Goal: Task Accomplishment & Management: Manage account settings

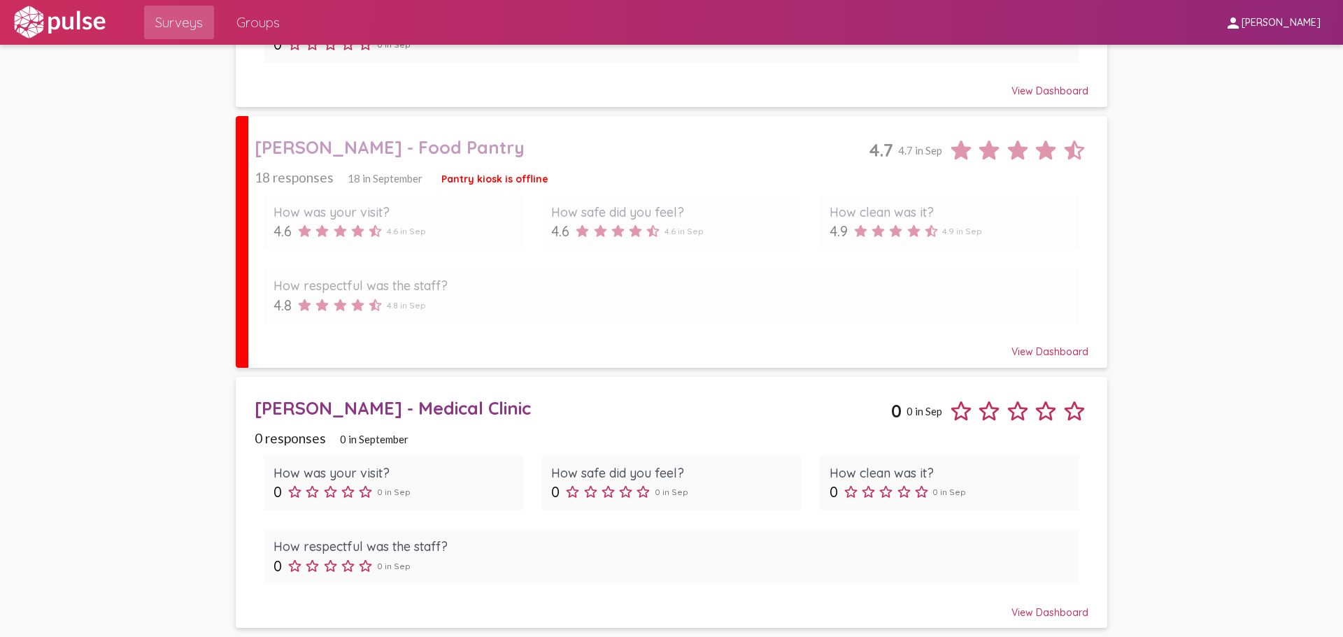
scroll to position [644, 0]
click at [406, 407] on div "[PERSON_NAME] - Medical Clinic" at bounding box center [573, 407] width 636 height 22
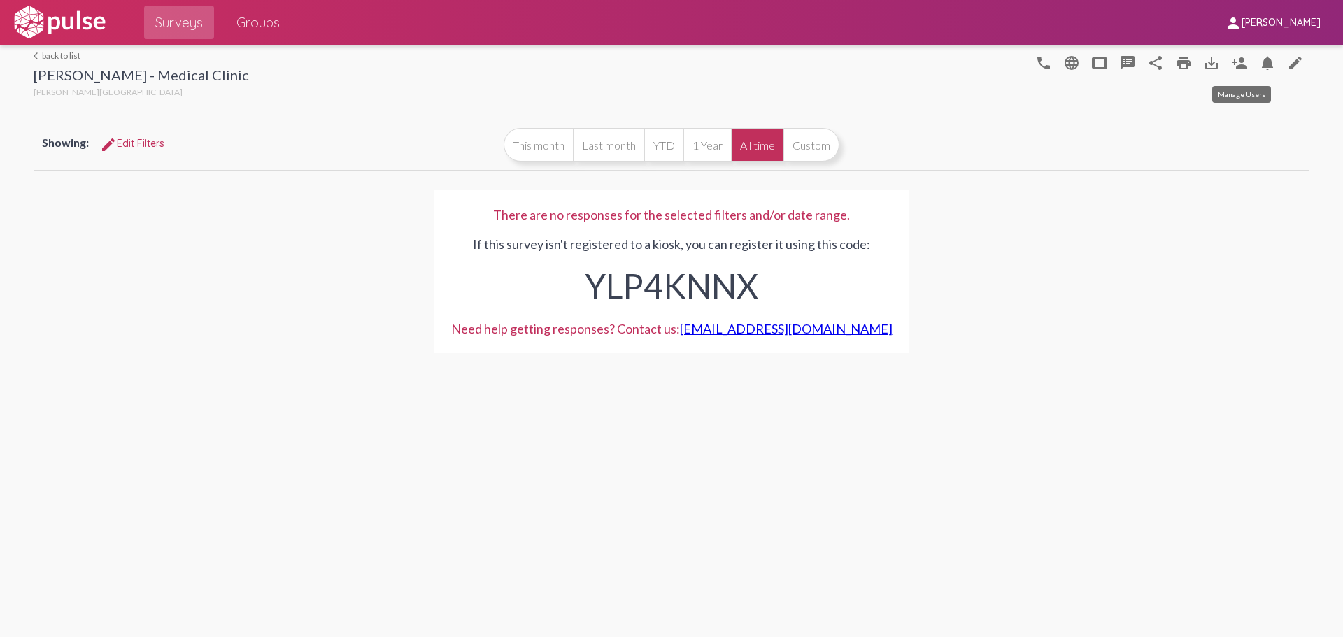
click at [1232, 66] on mat-icon "person_add" at bounding box center [1239, 63] width 17 height 17
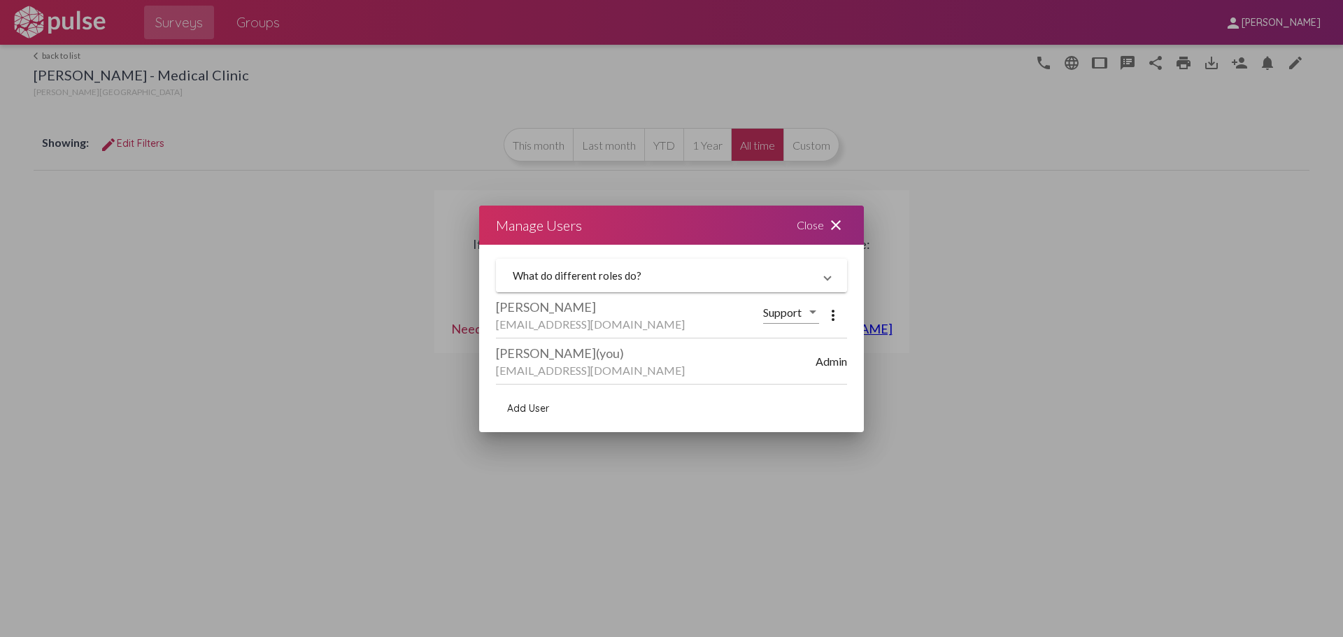
click at [832, 275] on mat-expansion-panel-header "What do different roles do?" at bounding box center [671, 276] width 351 height 34
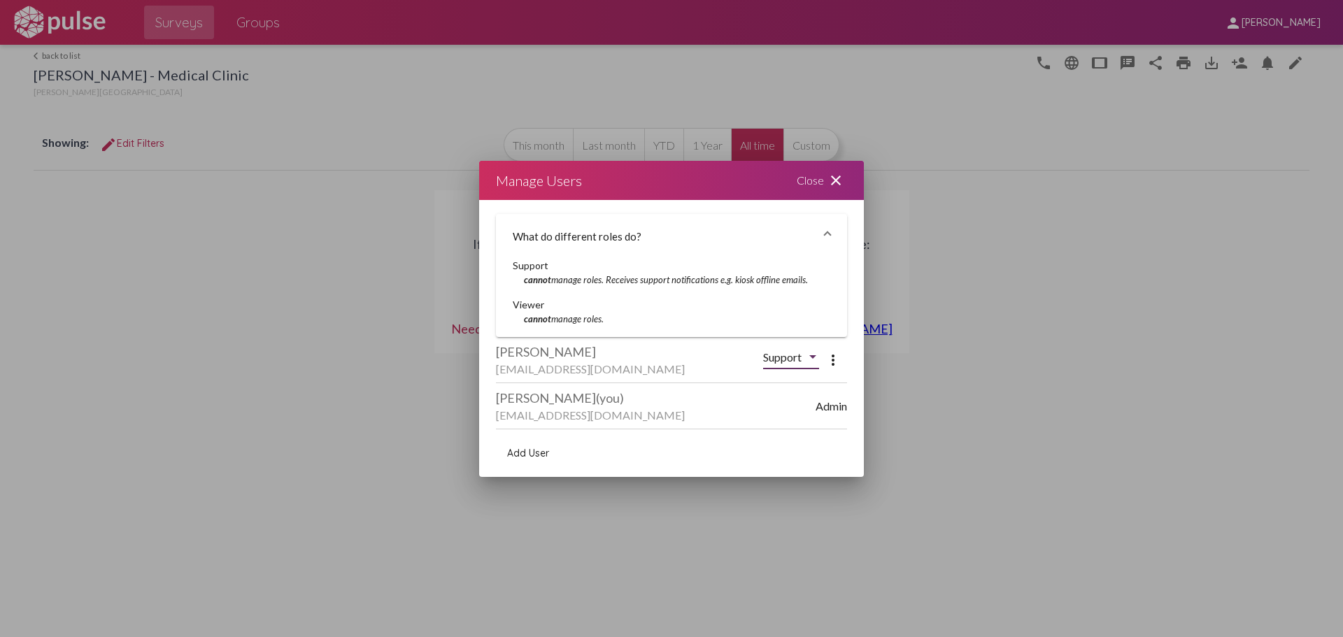
click at [811, 352] on div at bounding box center [812, 357] width 13 height 13
click at [688, 348] on div at bounding box center [671, 318] width 1343 height 637
click at [540, 455] on span "Add User" at bounding box center [528, 453] width 42 height 13
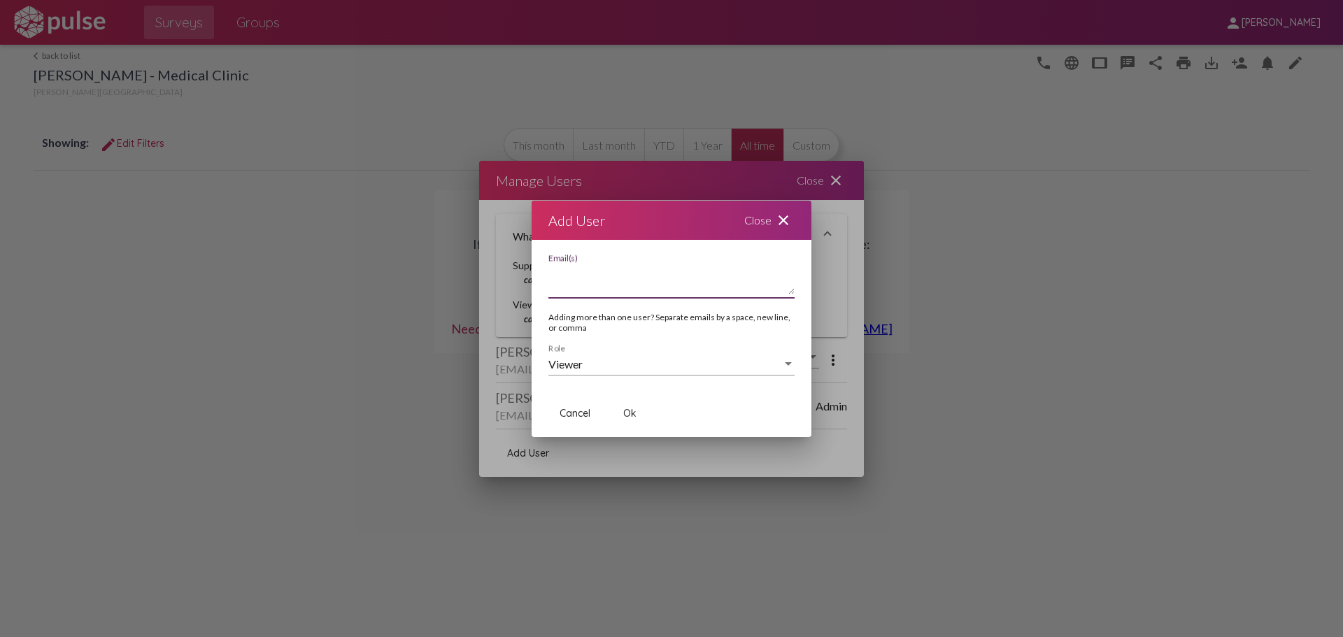
paste textarea "[EMAIL_ADDRESS][DOMAIN_NAME]"
type textarea "[EMAIL_ADDRESS][DOMAIN_NAME]"
click at [619, 363] on div "Viewer" at bounding box center [665, 364] width 234 height 13
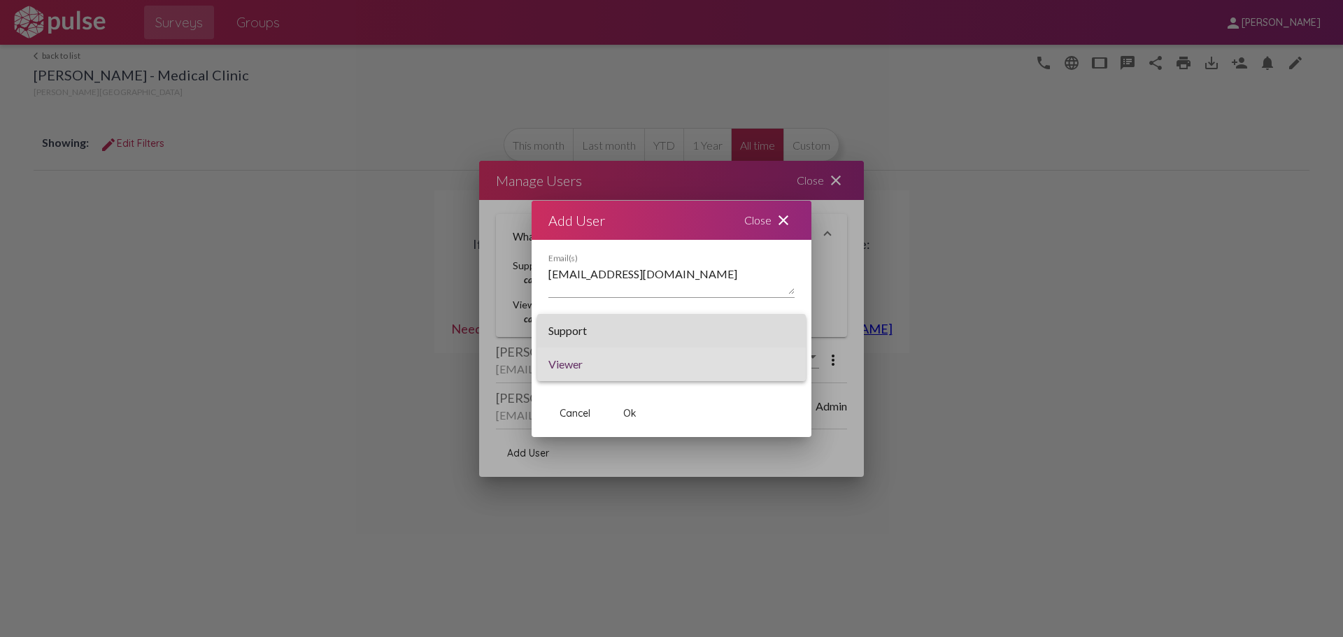
click at [608, 340] on span "Support" at bounding box center [671, 331] width 246 height 34
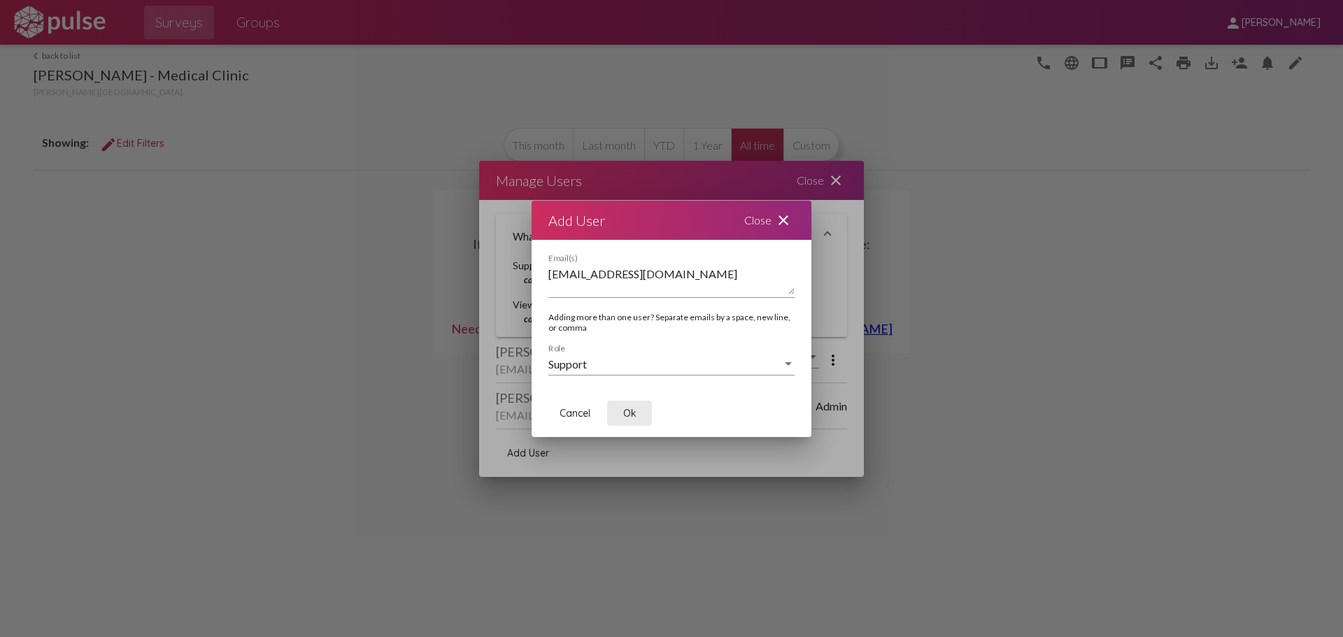
click at [632, 412] on span "Ok" at bounding box center [629, 413] width 13 height 13
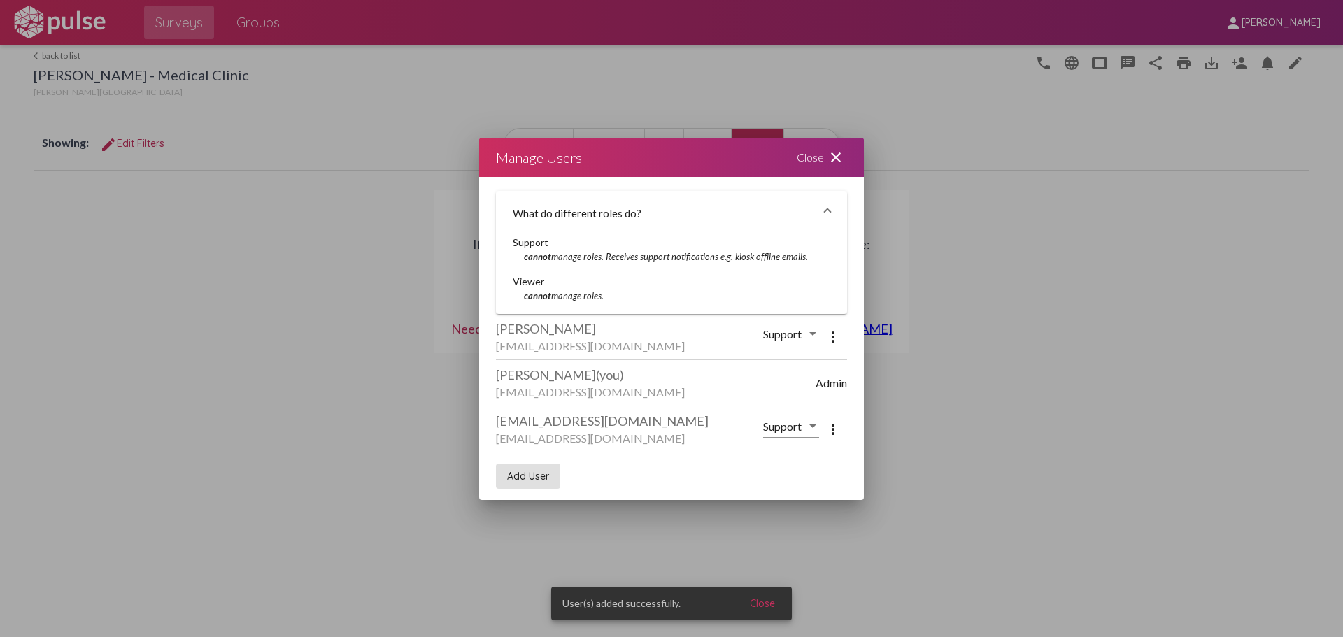
click at [800, 429] on span "Support" at bounding box center [782, 426] width 38 height 13
click at [658, 450] on div at bounding box center [671, 318] width 1343 height 637
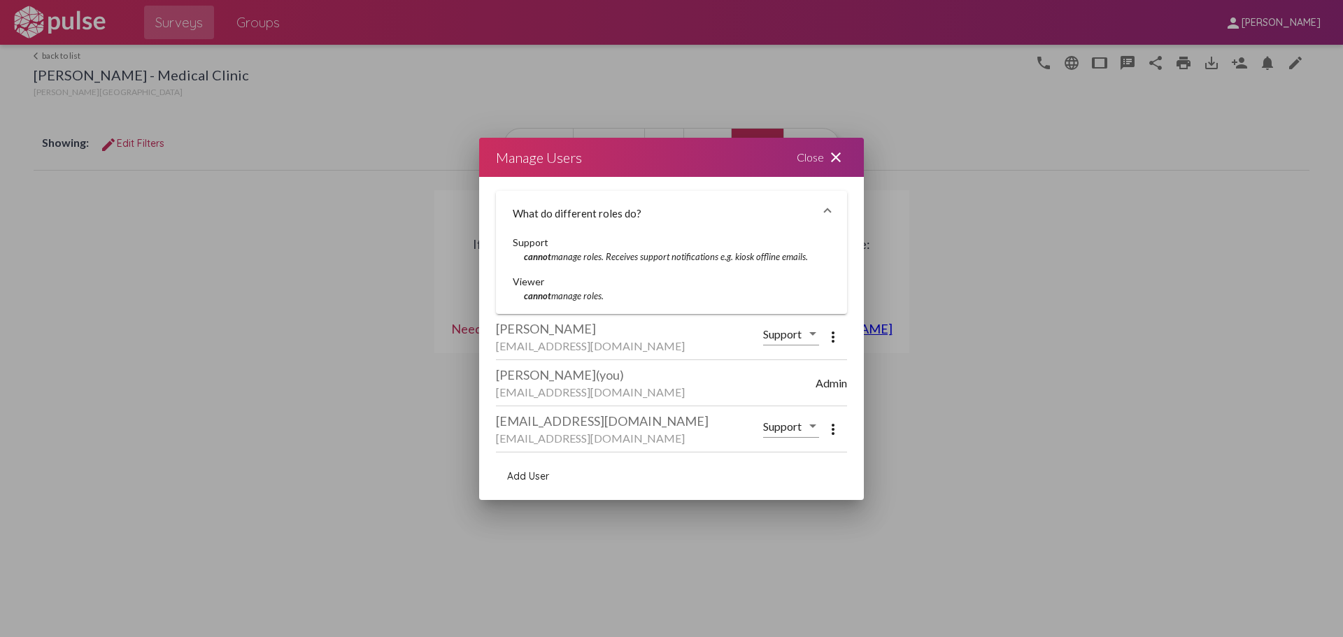
click at [541, 472] on span "Add User" at bounding box center [528, 476] width 42 height 13
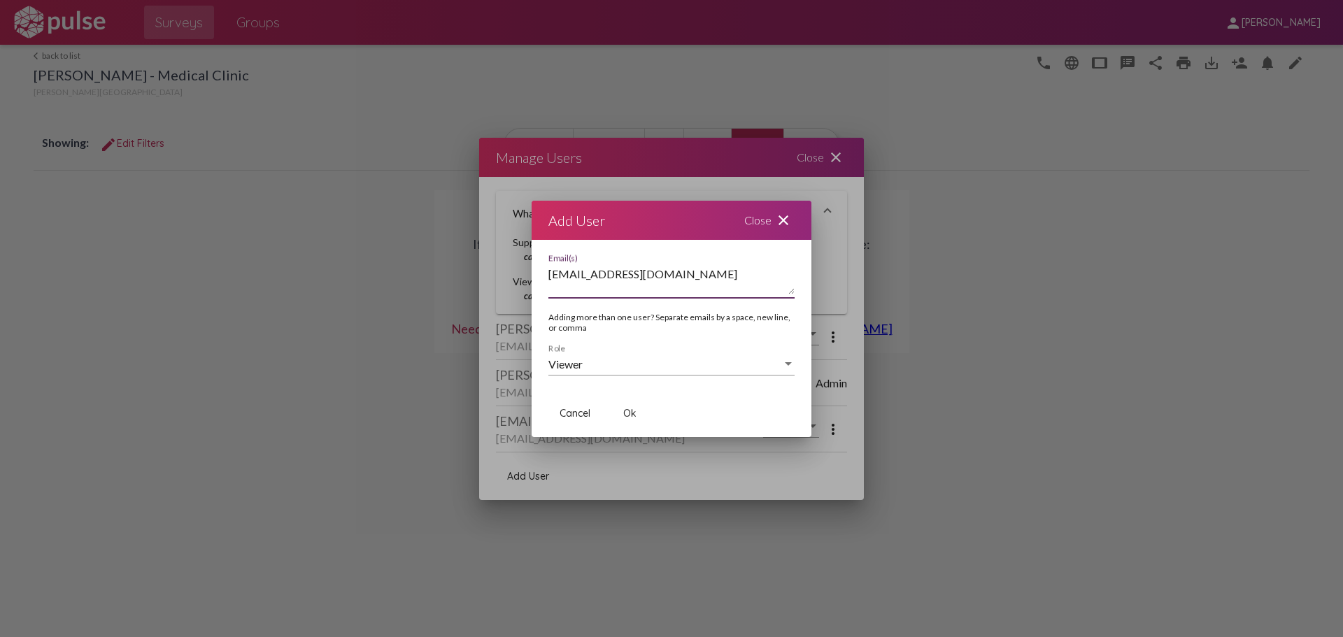
type textarea "[EMAIL_ADDRESS][DOMAIN_NAME]"
click at [613, 375] on div "Viewer Role" at bounding box center [671, 359] width 246 height 31
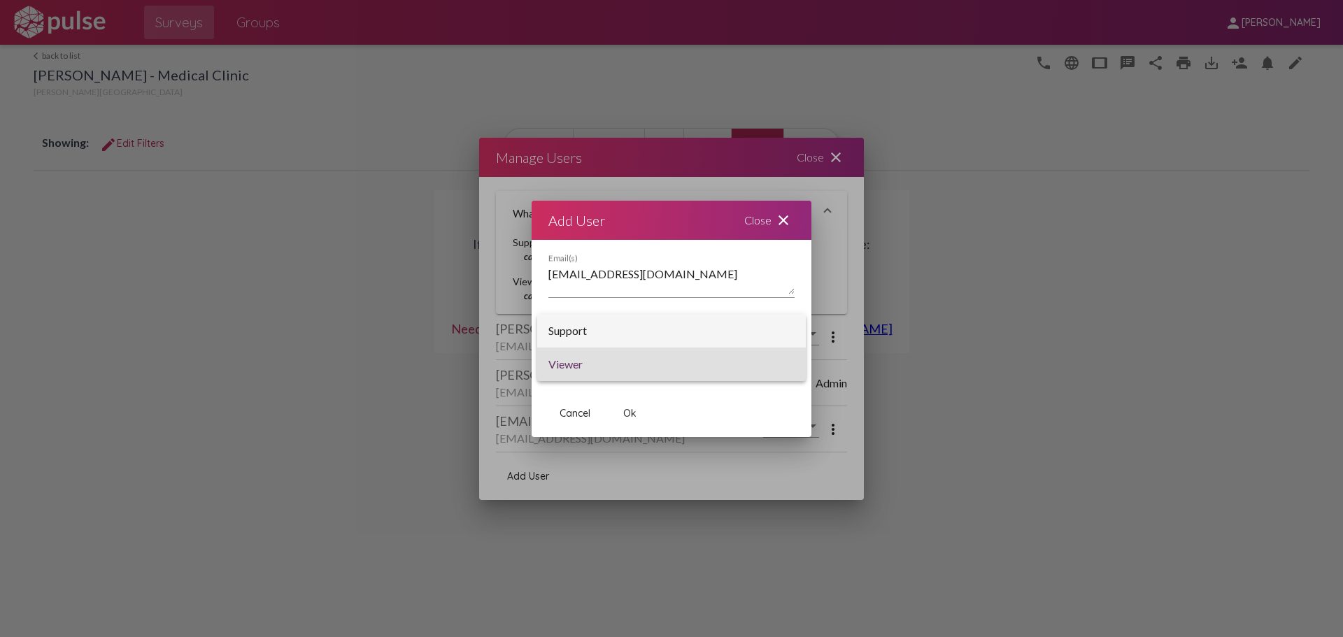
click at [613, 329] on span "Support" at bounding box center [671, 331] width 246 height 34
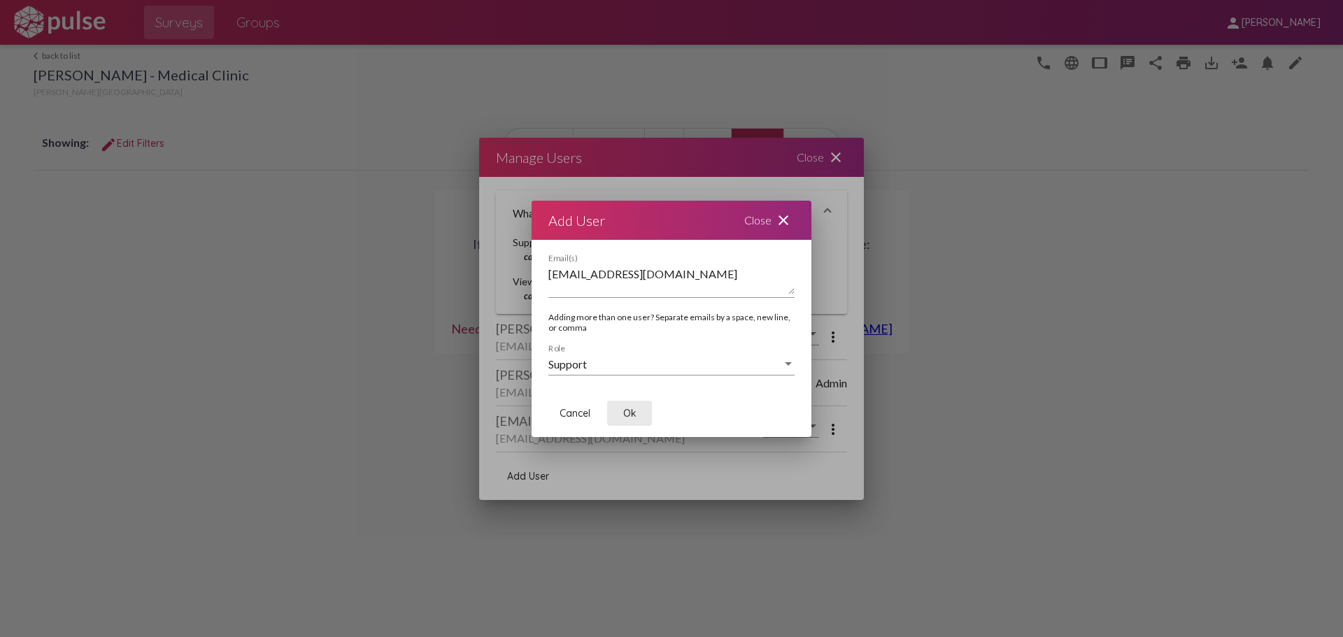
click at [631, 411] on span "Ok" at bounding box center [629, 413] width 13 height 13
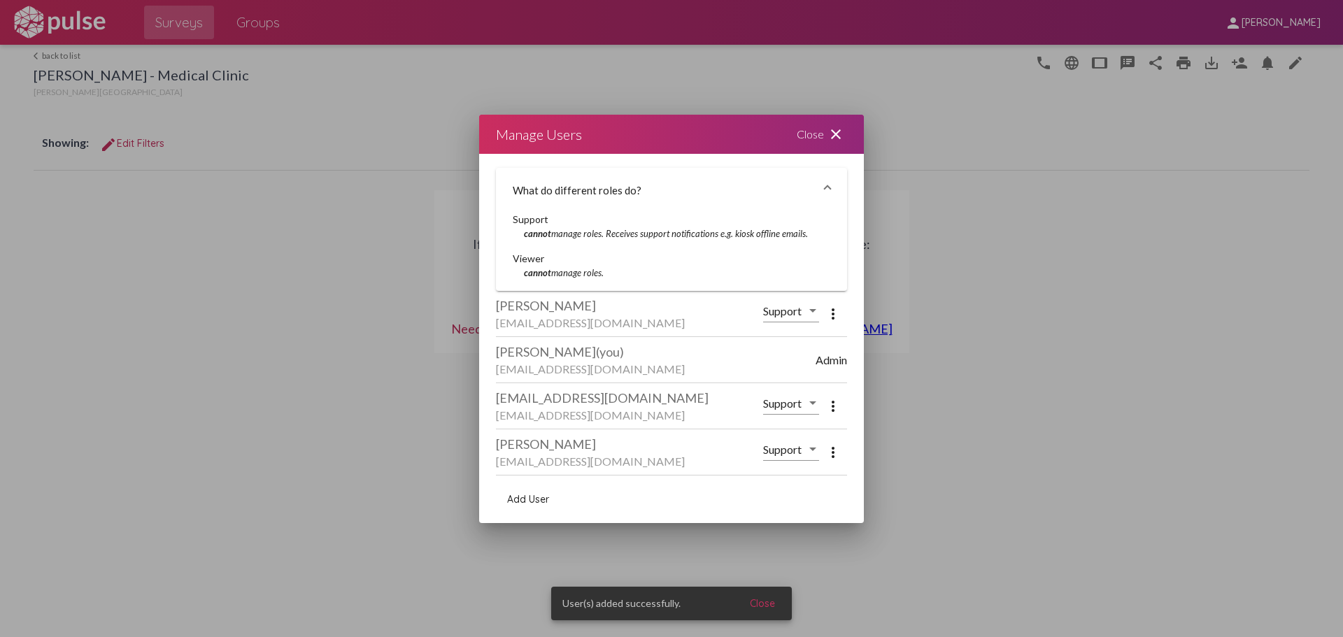
click at [550, 501] on button "Add User" at bounding box center [528, 499] width 64 height 25
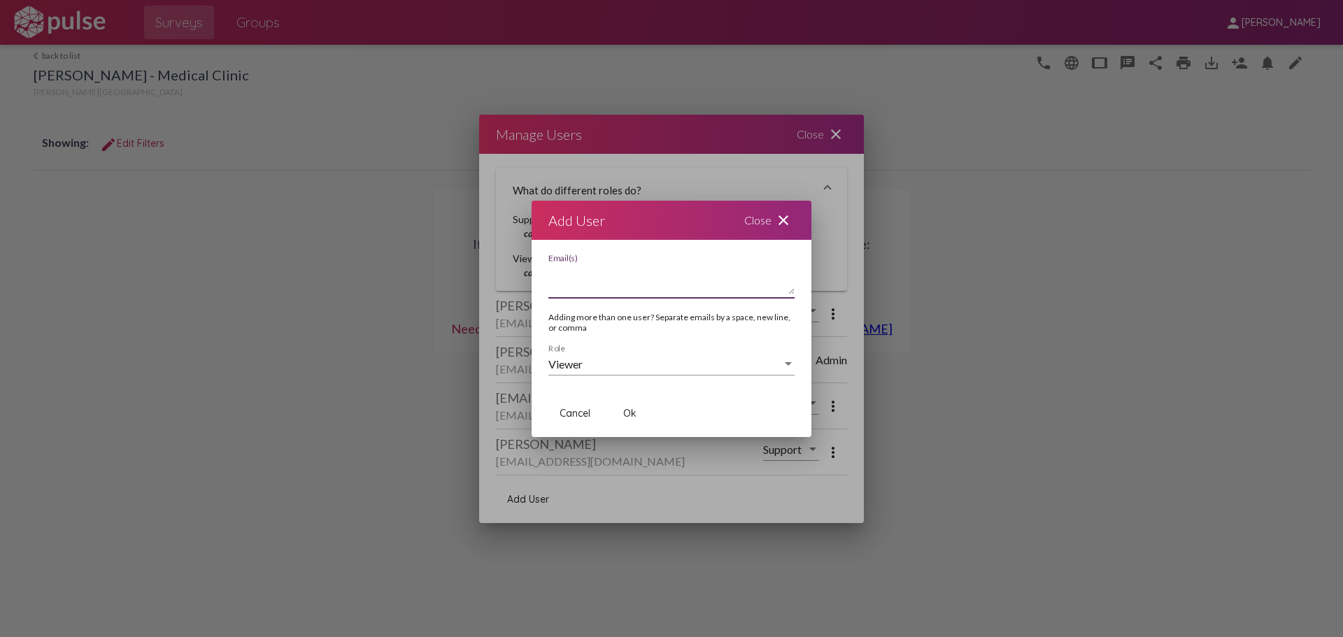
paste textarea "[EMAIL_ADDRESS][DOMAIN_NAME]"
type textarea "[EMAIL_ADDRESS][DOMAIN_NAME]"
click at [620, 369] on div "Viewer" at bounding box center [665, 364] width 234 height 13
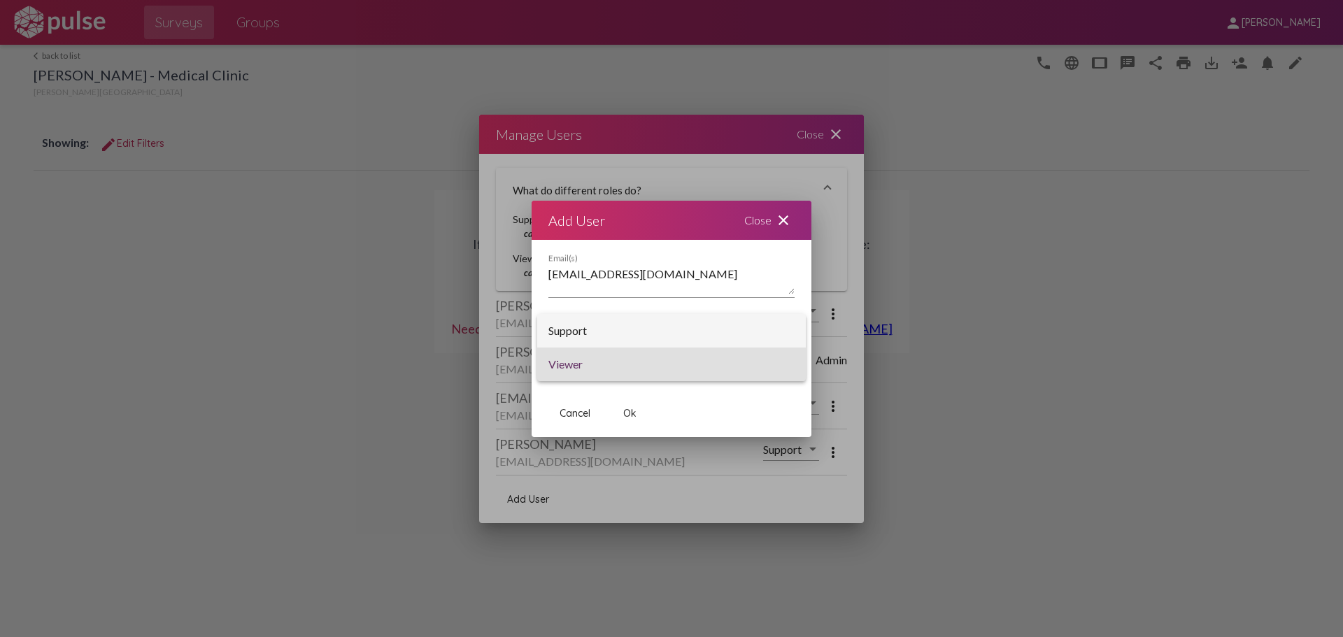
click at [634, 336] on span "Support" at bounding box center [671, 331] width 246 height 34
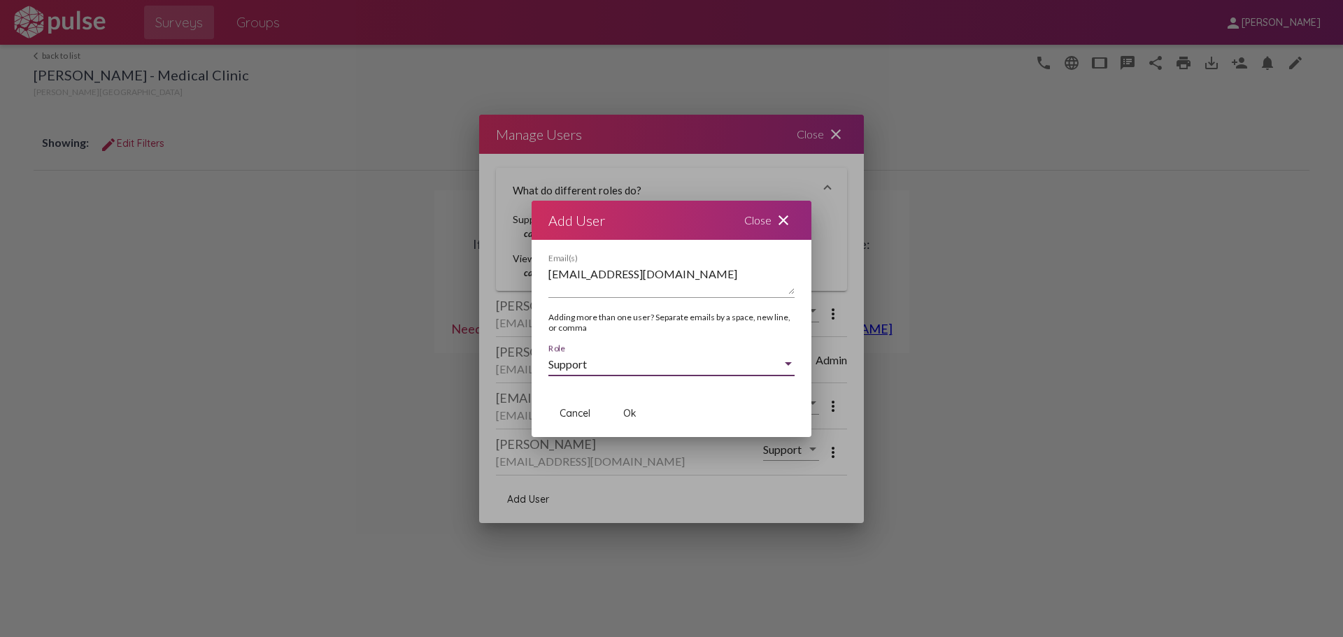
click at [627, 407] on span "Ok" at bounding box center [629, 413] width 13 height 13
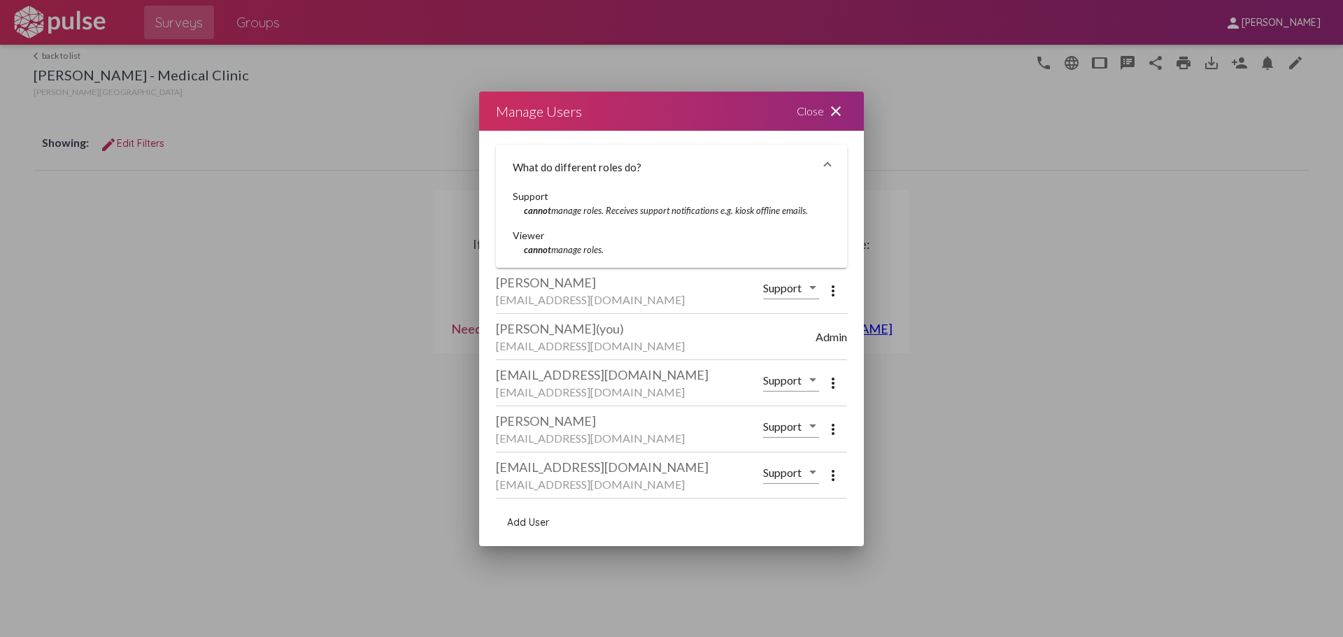
click at [834, 108] on mat-icon "close" at bounding box center [835, 111] width 17 height 17
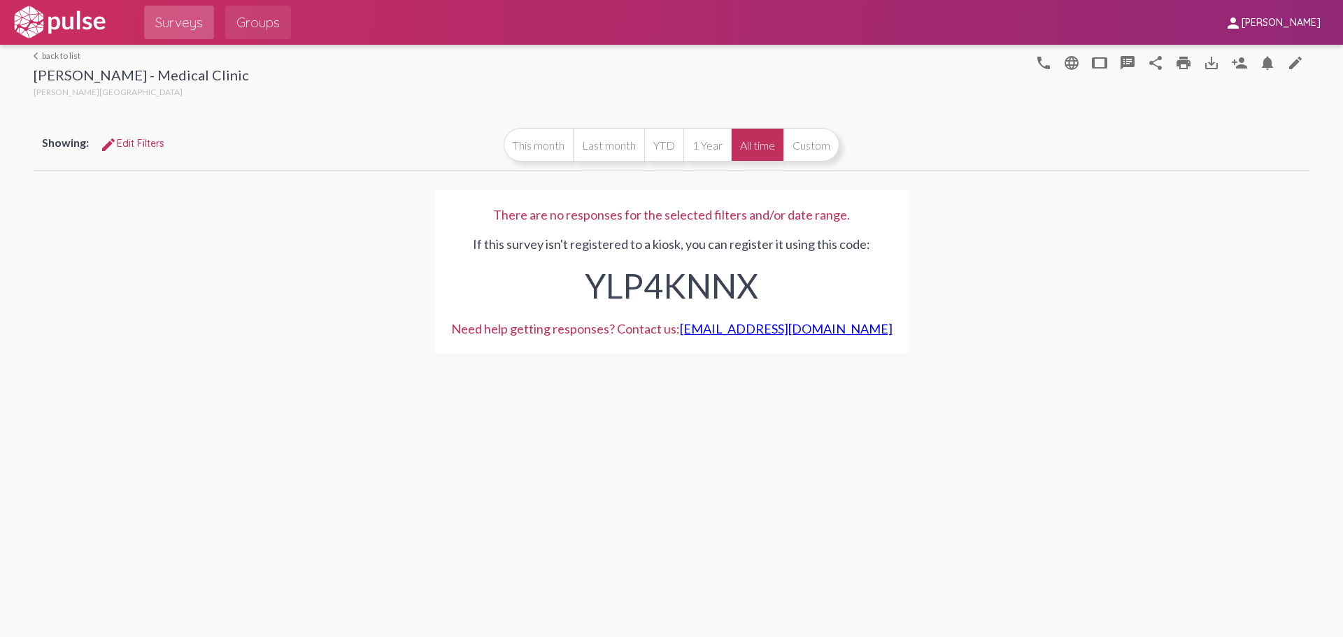
click at [252, 18] on span "Groups" at bounding box center [257, 22] width 43 height 25
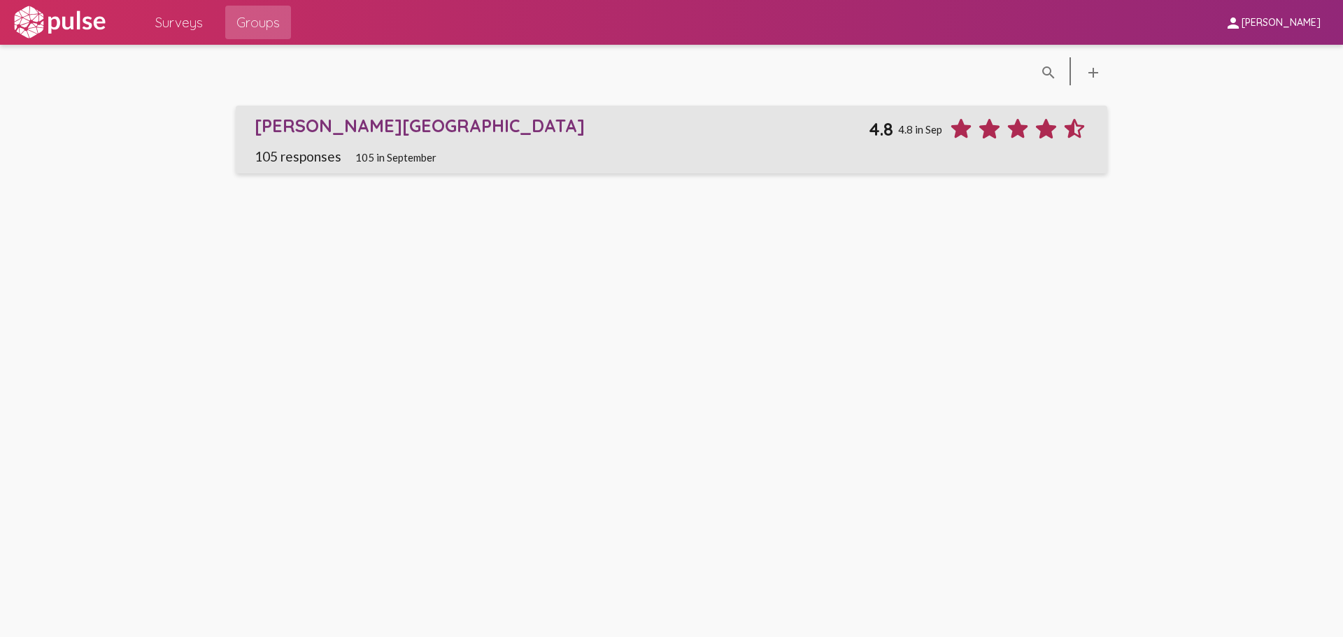
click at [319, 120] on div "[PERSON_NAME][GEOGRAPHIC_DATA]" at bounding box center [562, 126] width 614 height 22
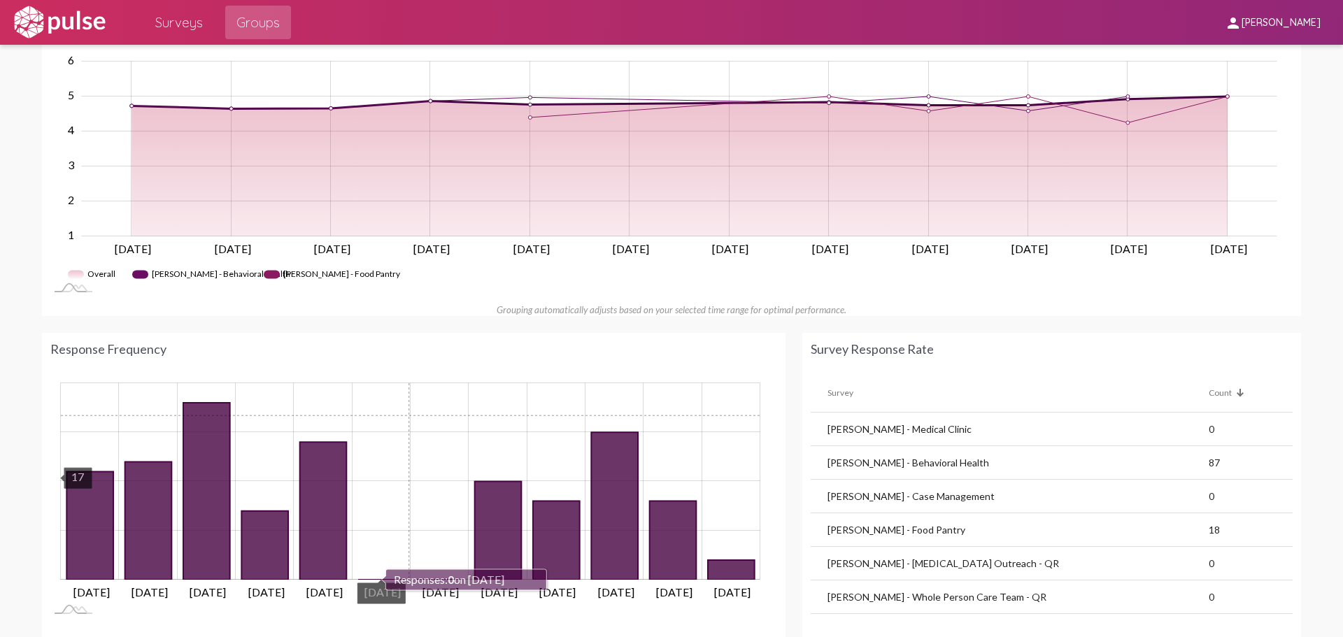
scroll to position [560, 0]
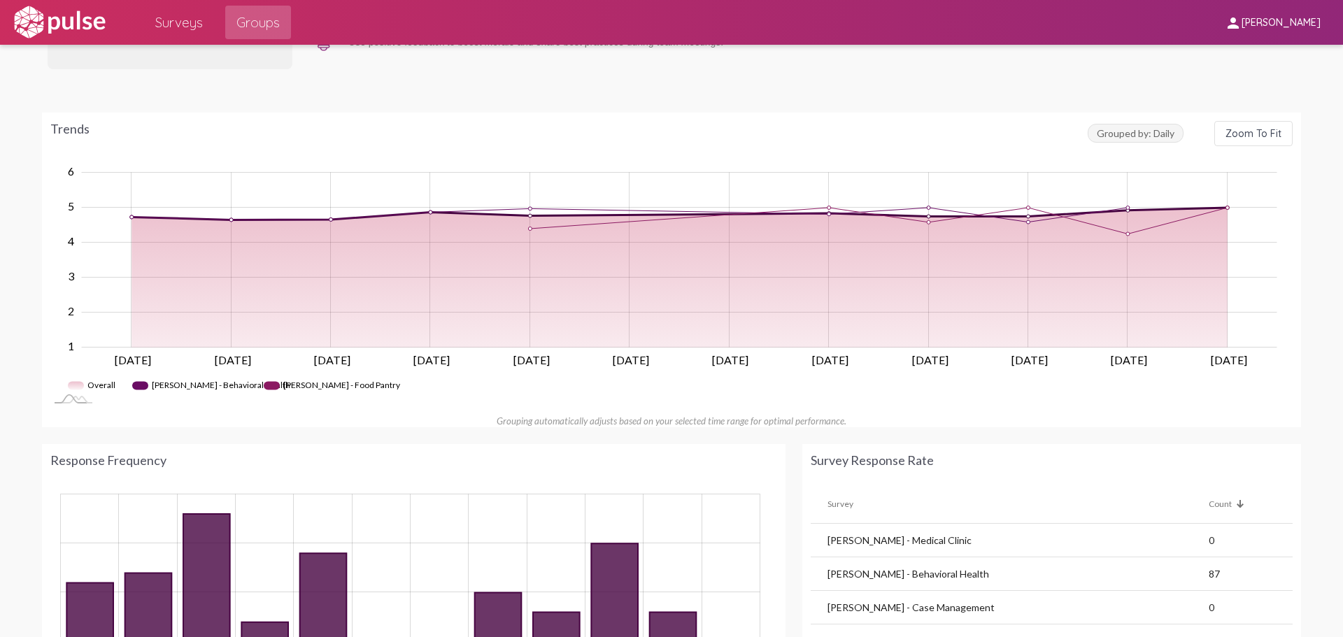
click at [199, 17] on span "Surveys" at bounding box center [179, 22] width 48 height 25
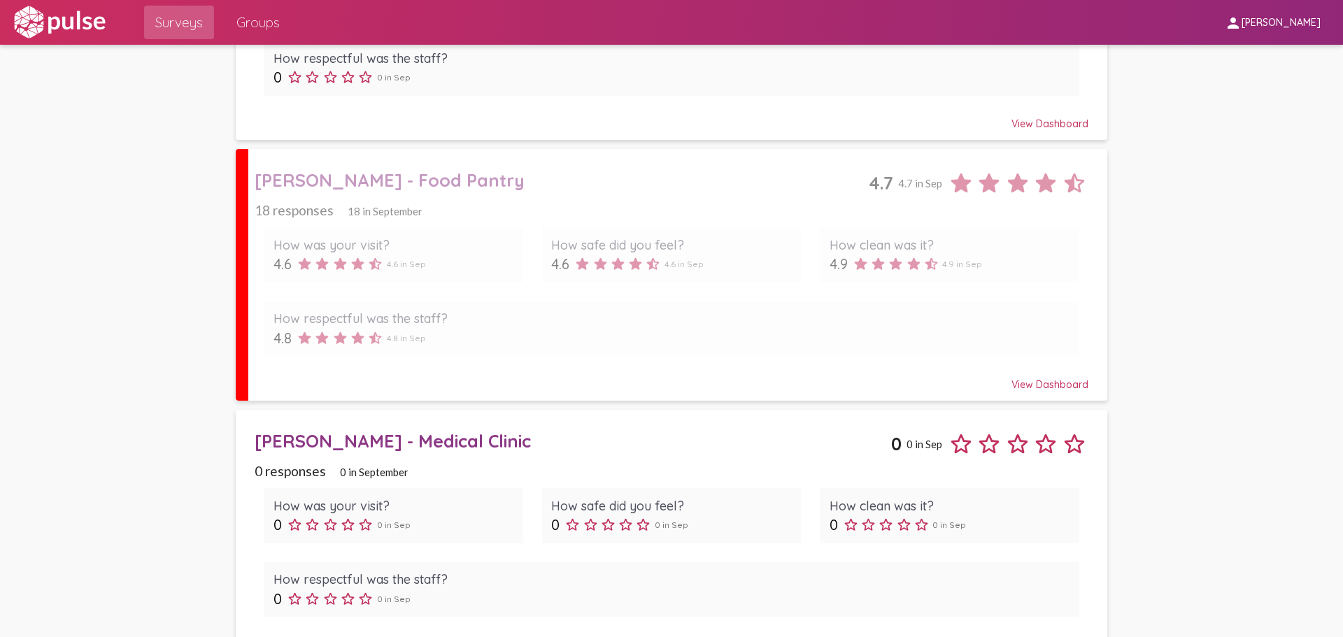
scroll to position [644, 0]
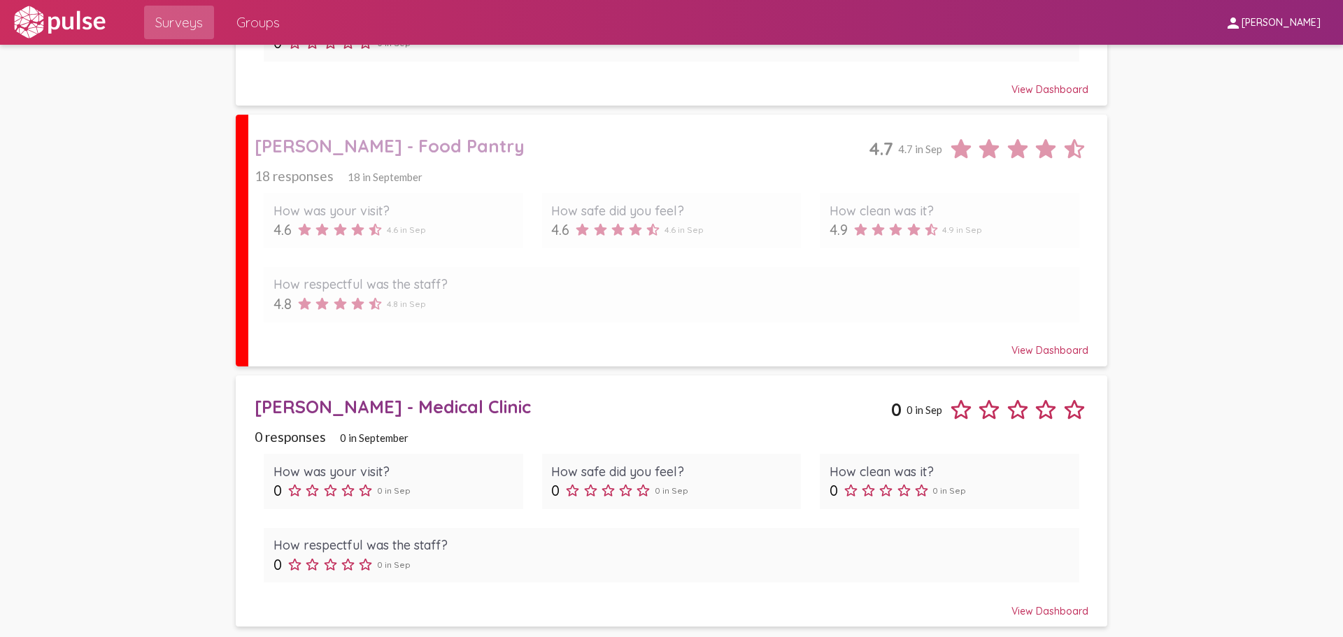
click at [1292, 20] on span "[PERSON_NAME]" at bounding box center [1280, 23] width 79 height 13
click at [456, 16] on div at bounding box center [671, 318] width 1343 height 637
click at [273, 16] on span "Groups" at bounding box center [257, 22] width 43 height 25
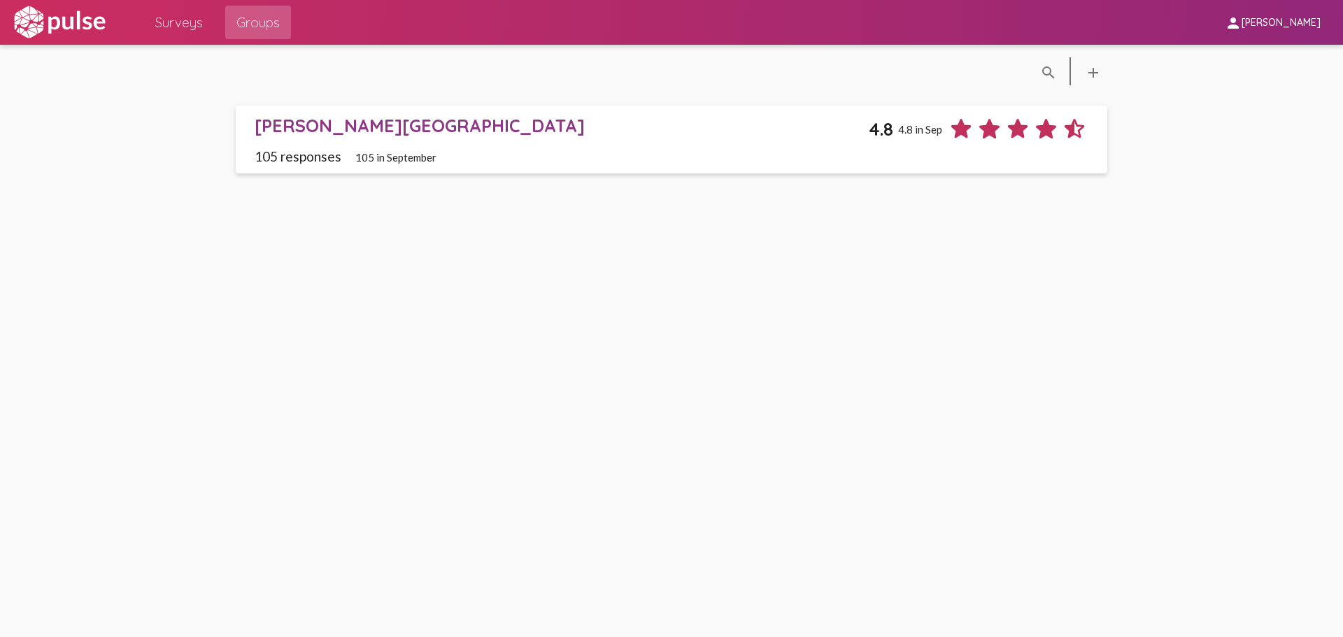
click at [324, 122] on div "[PERSON_NAME][GEOGRAPHIC_DATA]" at bounding box center [562, 126] width 614 height 22
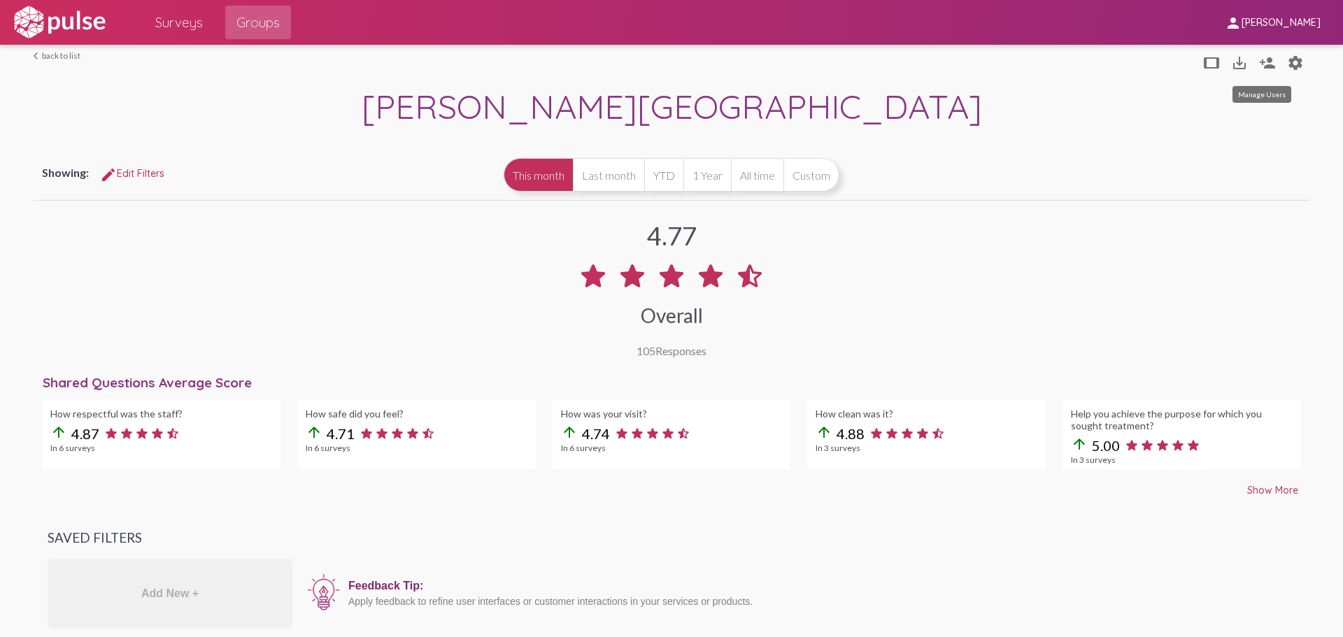
click at [1265, 66] on mat-icon "person_add" at bounding box center [1267, 63] width 17 height 17
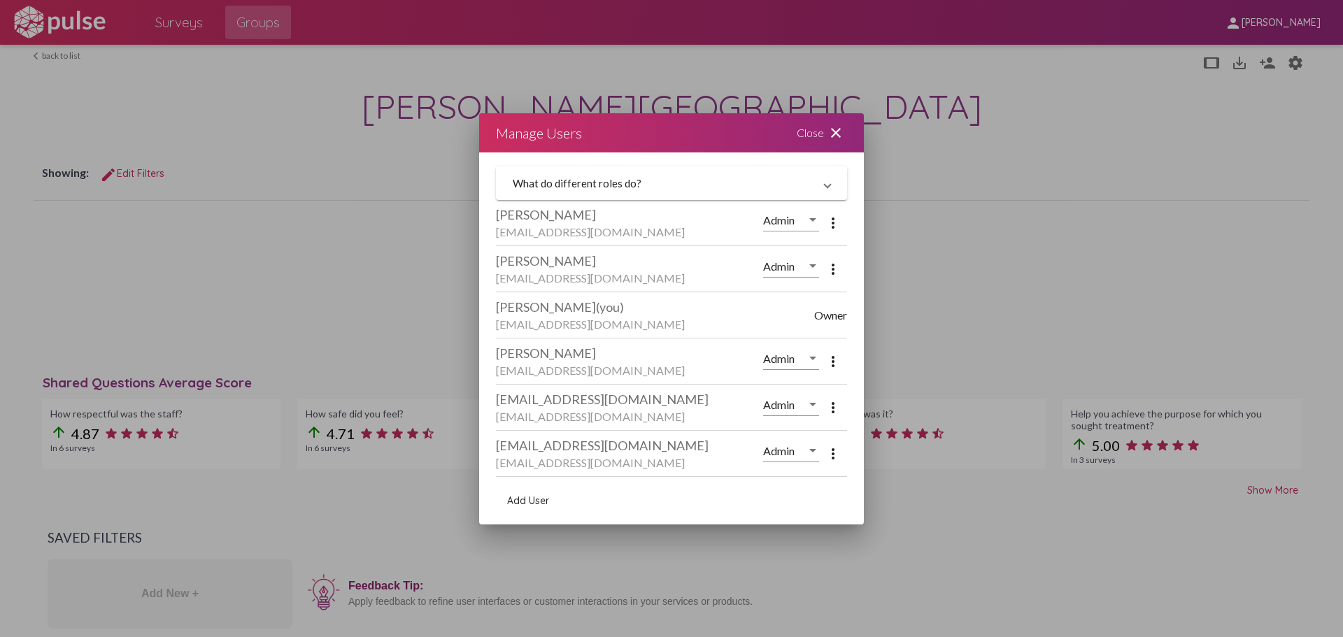
click at [834, 133] on mat-icon "close" at bounding box center [835, 132] width 17 height 17
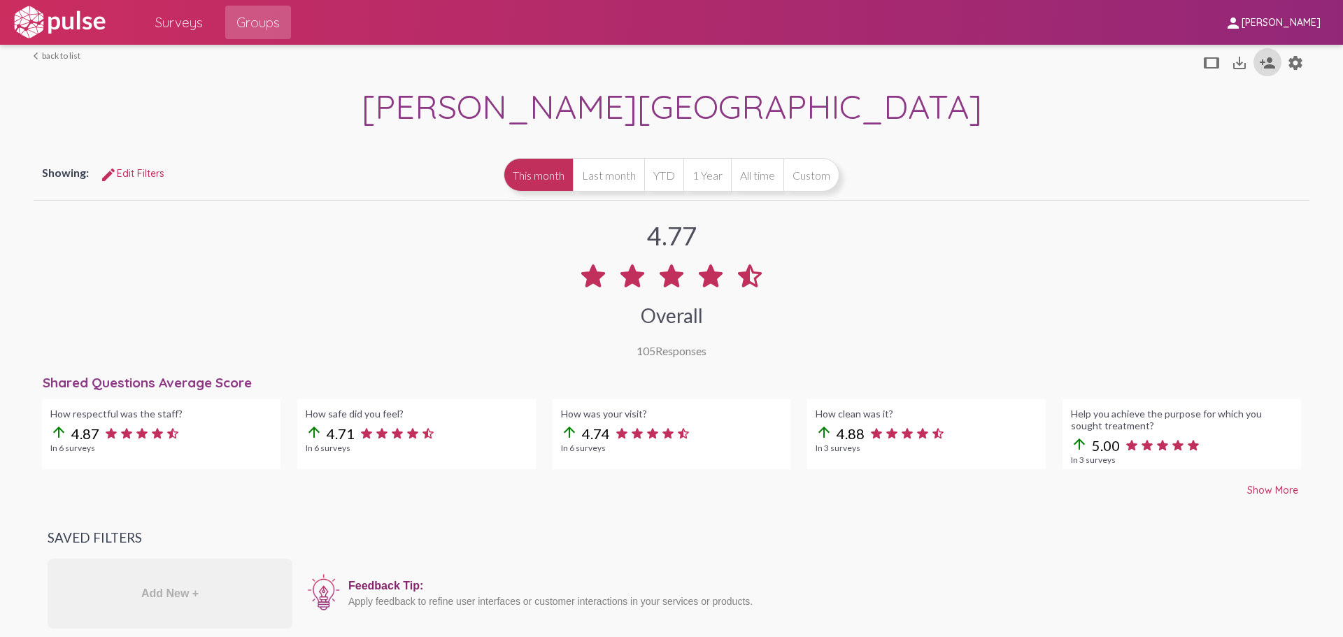
click at [186, 27] on span "Surveys" at bounding box center [179, 22] width 48 height 25
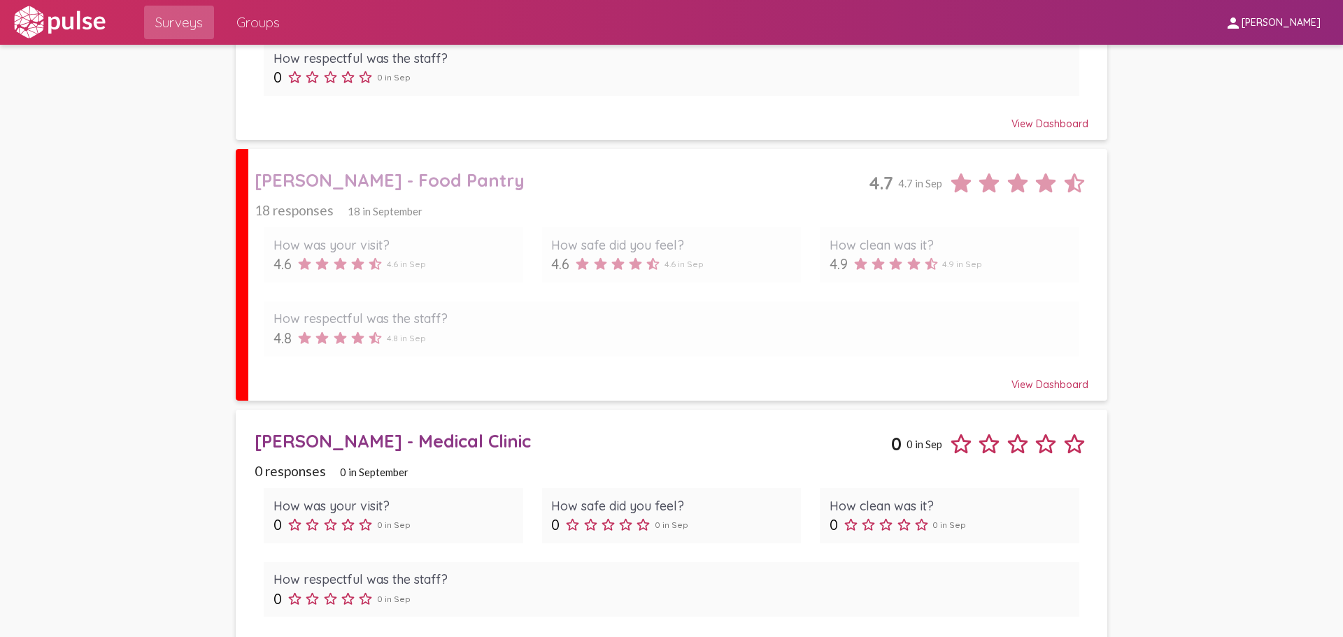
scroll to position [644, 0]
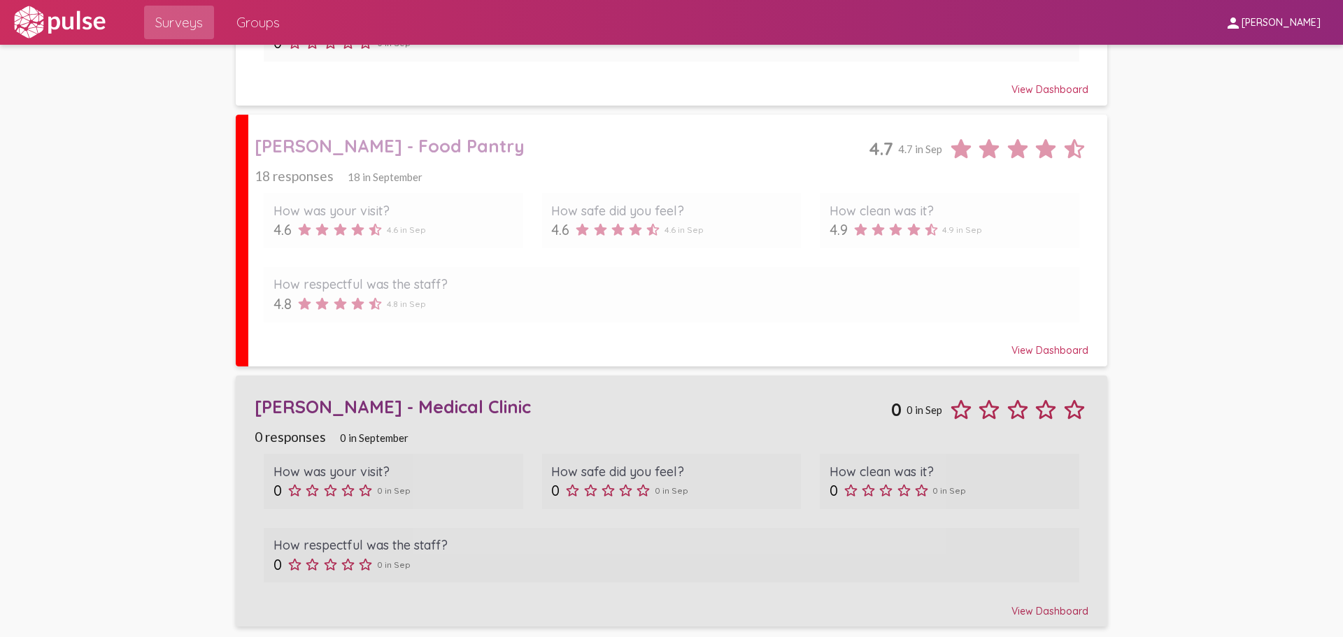
click at [371, 404] on div "[PERSON_NAME] - Medical Clinic" at bounding box center [573, 407] width 636 height 22
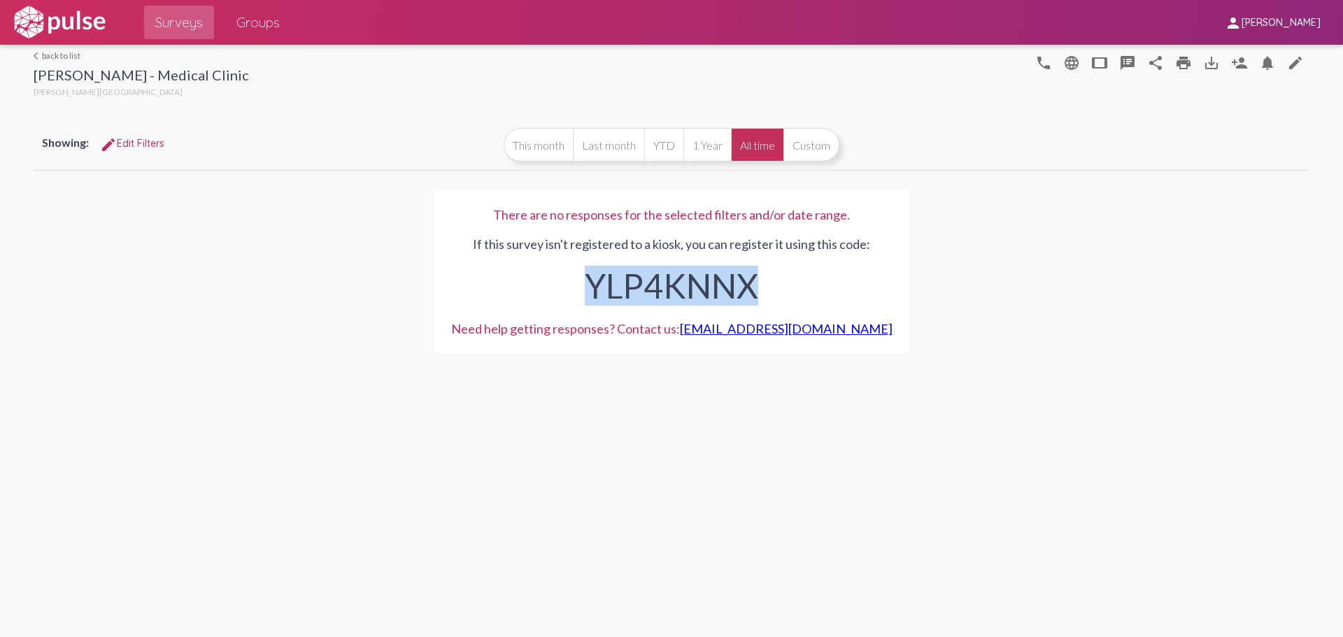
drag, startPoint x: 587, startPoint y: 291, endPoint x: 756, endPoint y: 291, distance: 169.3
click at [756, 291] on div "YLP4KNNX" at bounding box center [671, 282] width 441 height 61
copy div "YLP4KNNX"
click at [830, 487] on div "arrow_back_ios back to list [PERSON_NAME] - Medical Clinic [PERSON_NAME] Center…" at bounding box center [671, 341] width 1343 height 592
click at [1241, 68] on mat-icon "person_add" at bounding box center [1239, 63] width 17 height 17
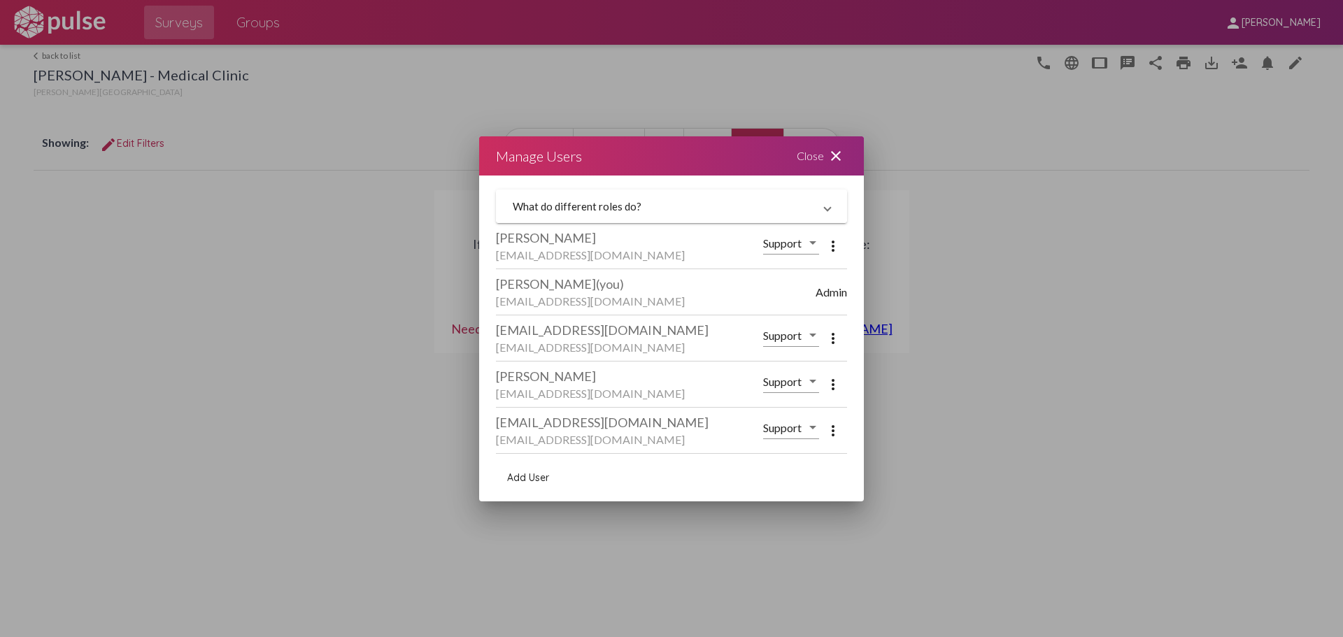
click at [808, 211] on mat-panel-title "What do different roles do?" at bounding box center [663, 206] width 301 height 13
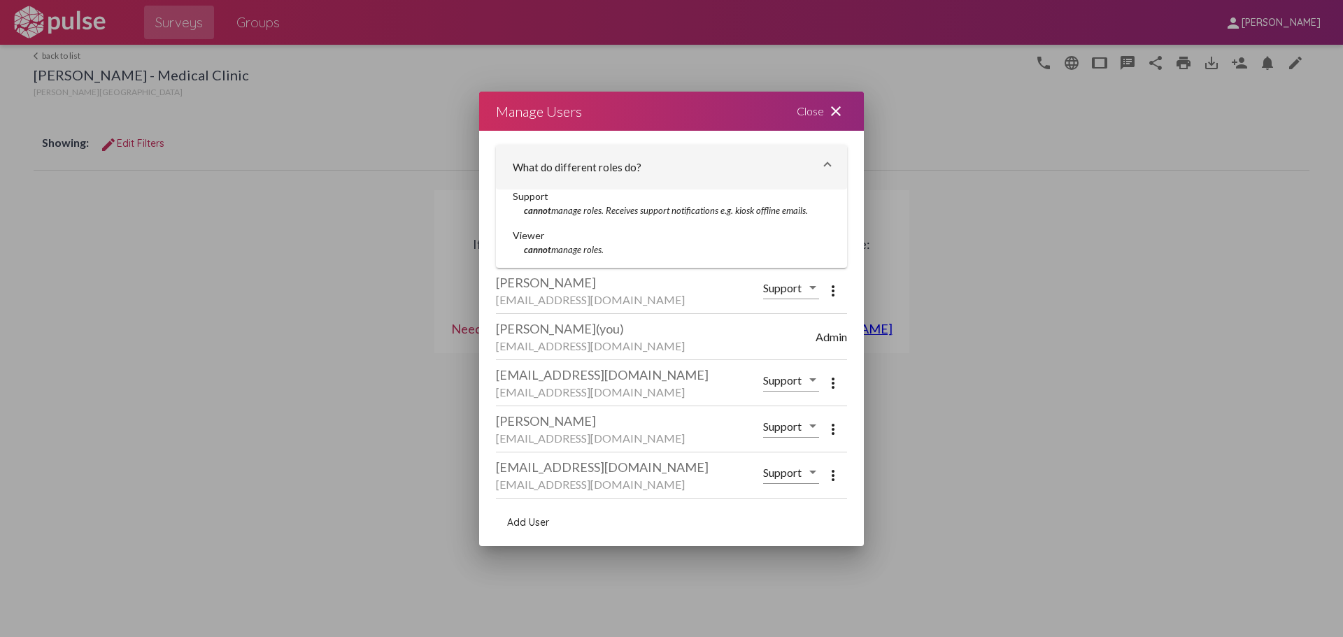
click at [995, 184] on div at bounding box center [671, 318] width 1343 height 637
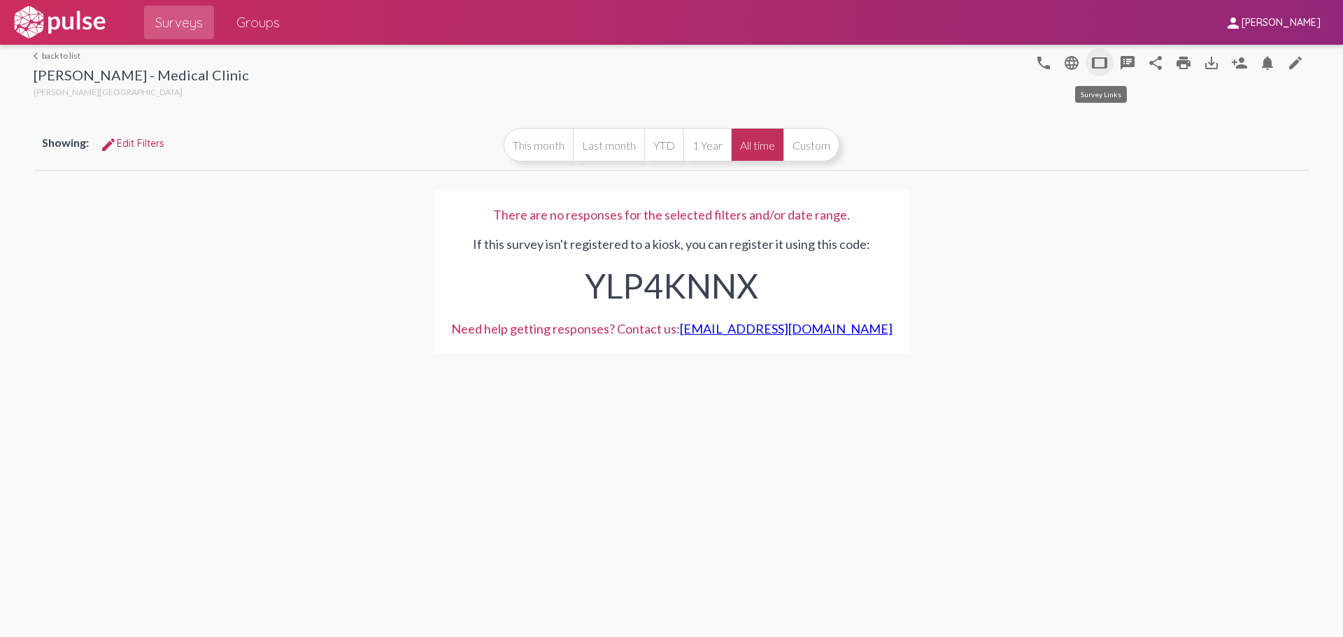
click at [1104, 62] on mat-icon "tablet" at bounding box center [1099, 63] width 17 height 17
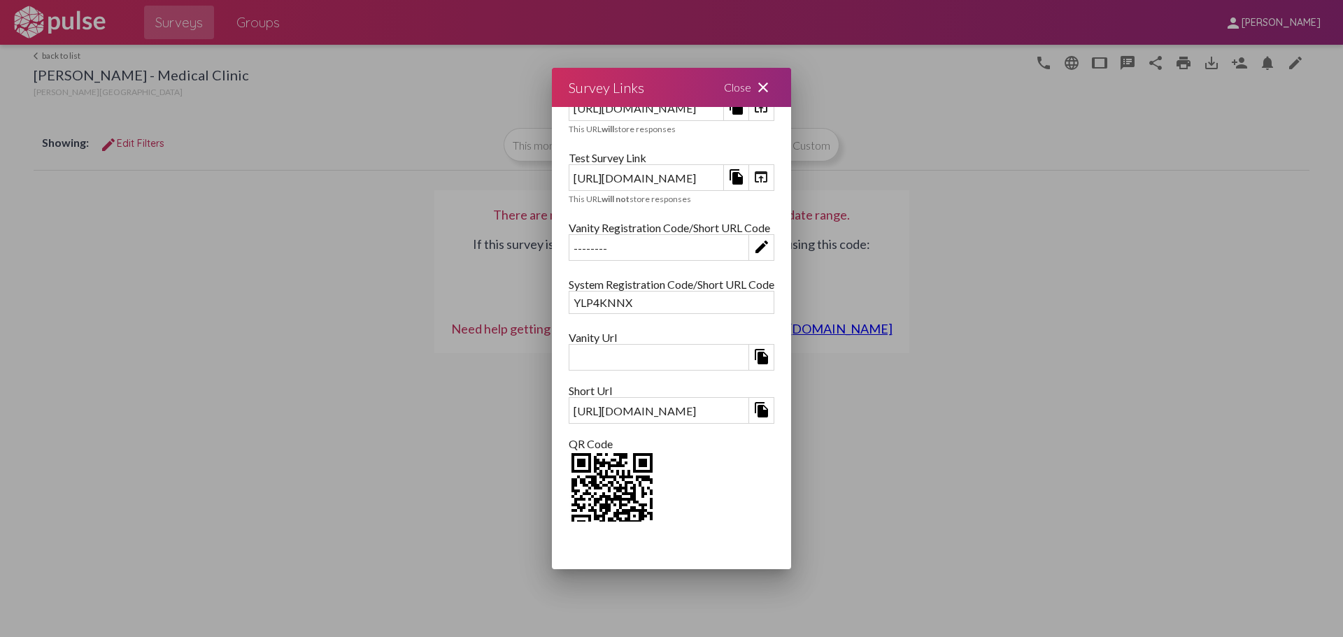
scroll to position [74, 0]
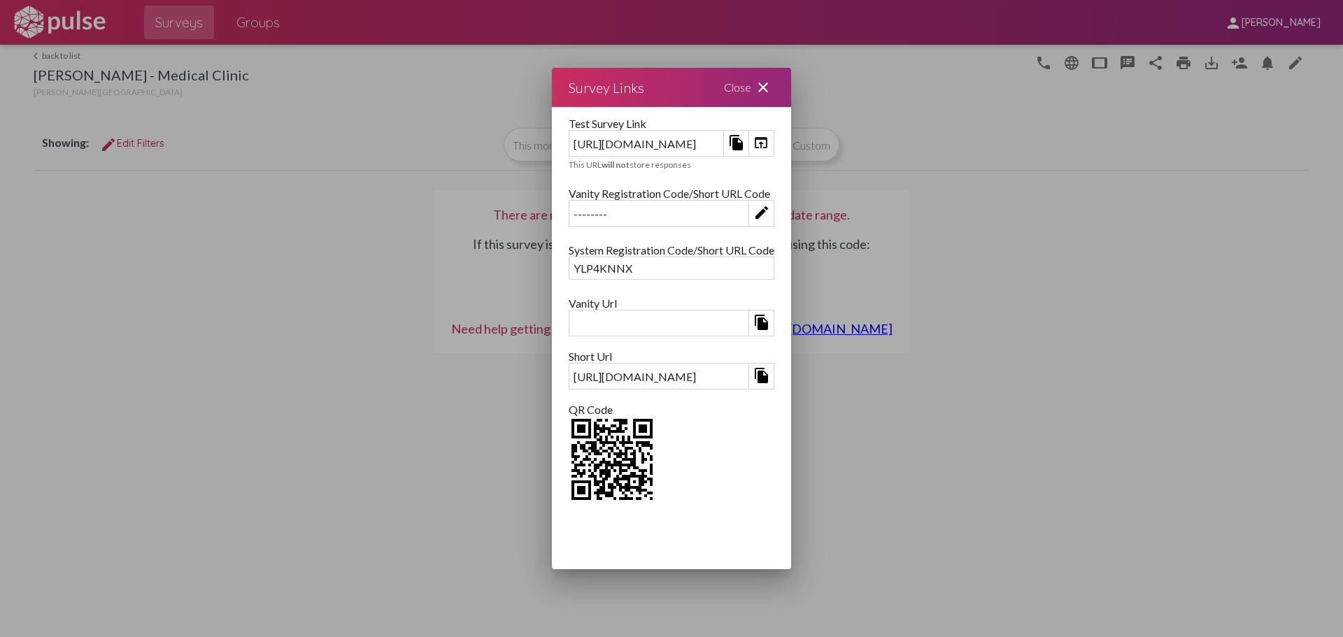
click at [771, 87] on mat-icon "close" at bounding box center [763, 87] width 17 height 17
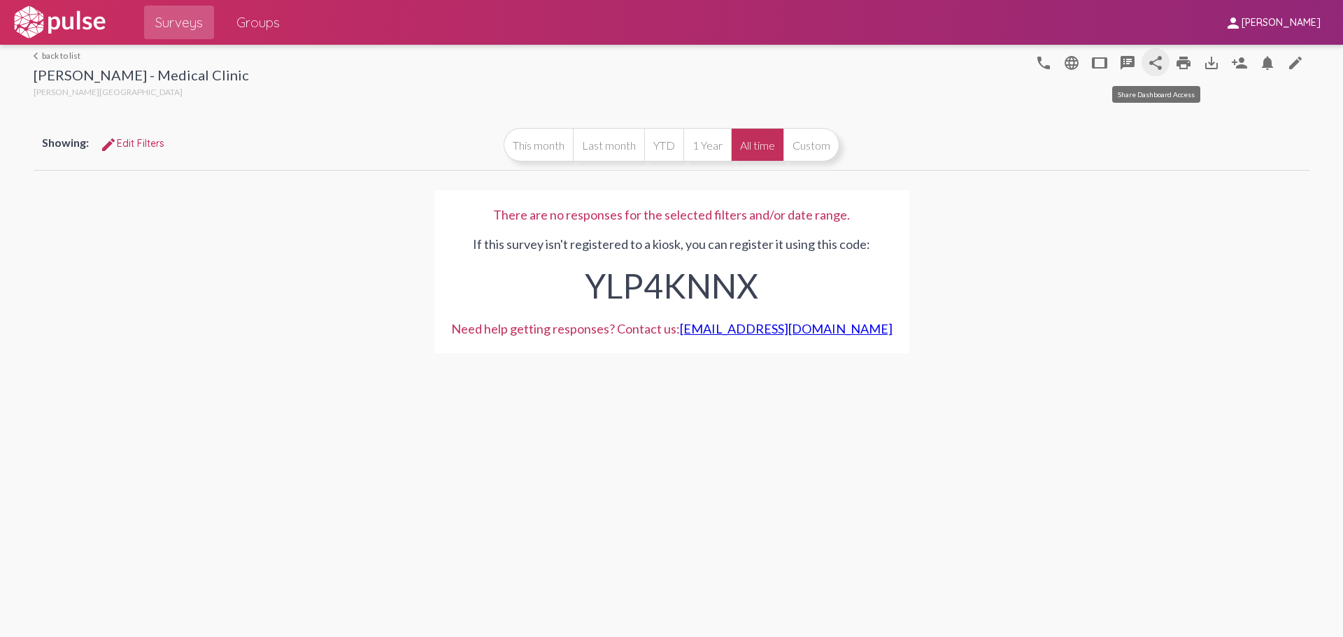
click at [1163, 61] on mat-icon "share" at bounding box center [1155, 63] width 17 height 17
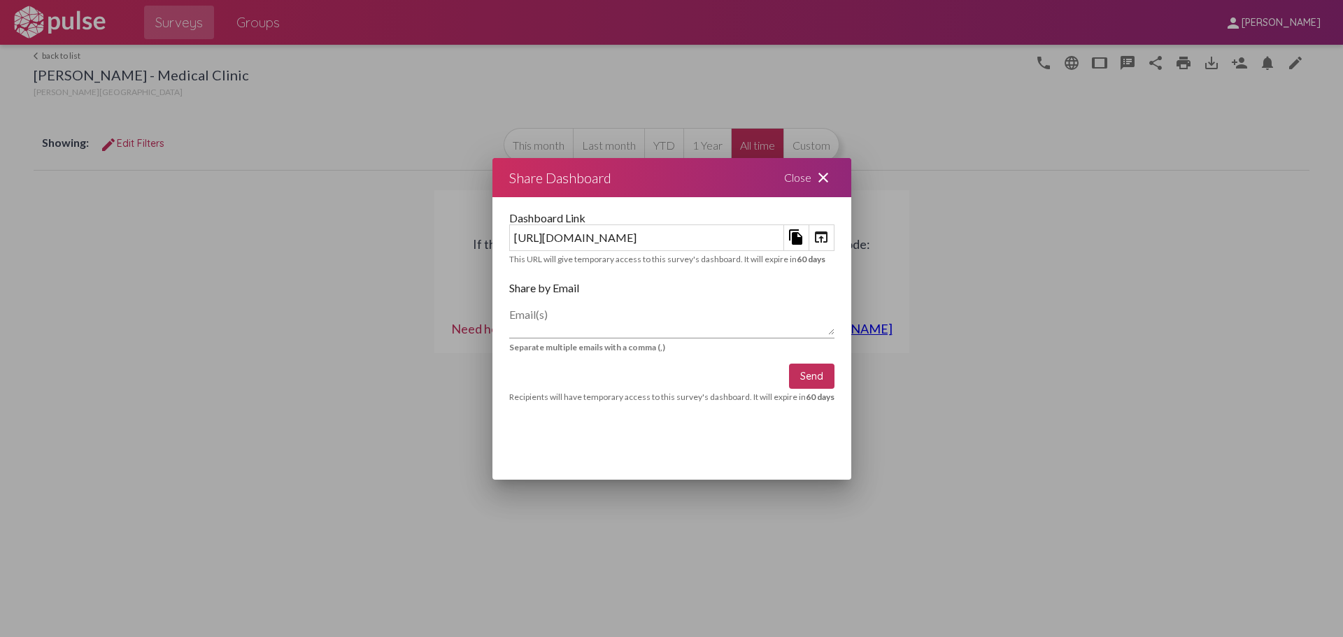
click at [832, 174] on mat-icon "close" at bounding box center [823, 177] width 17 height 17
